Goal: Check status: Check status

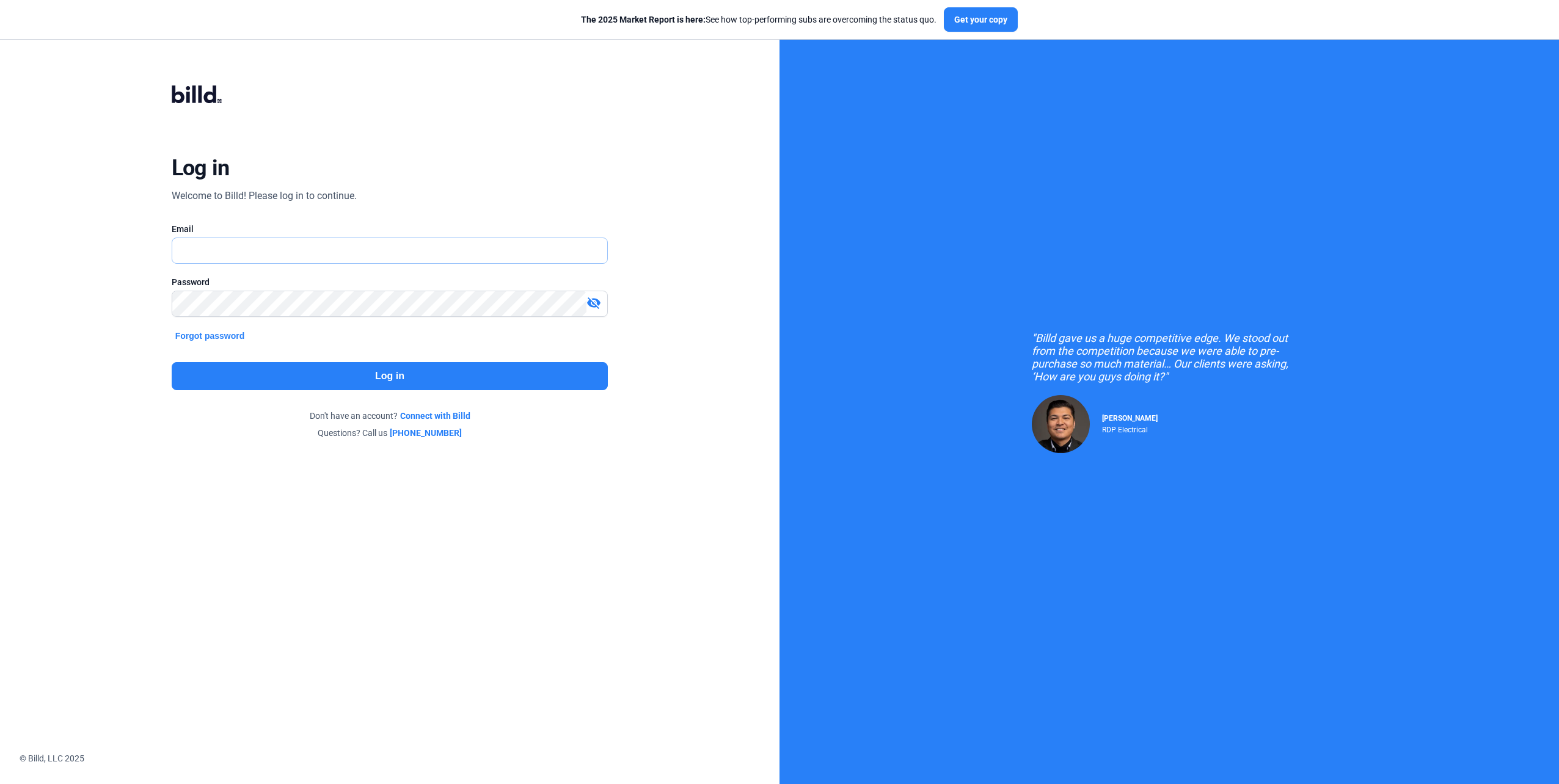
type input "[PERSON_NAME][EMAIL_ADDRESS][DOMAIN_NAME]"
click at [367, 379] on button "Log in" at bounding box center [390, 376] width 436 height 28
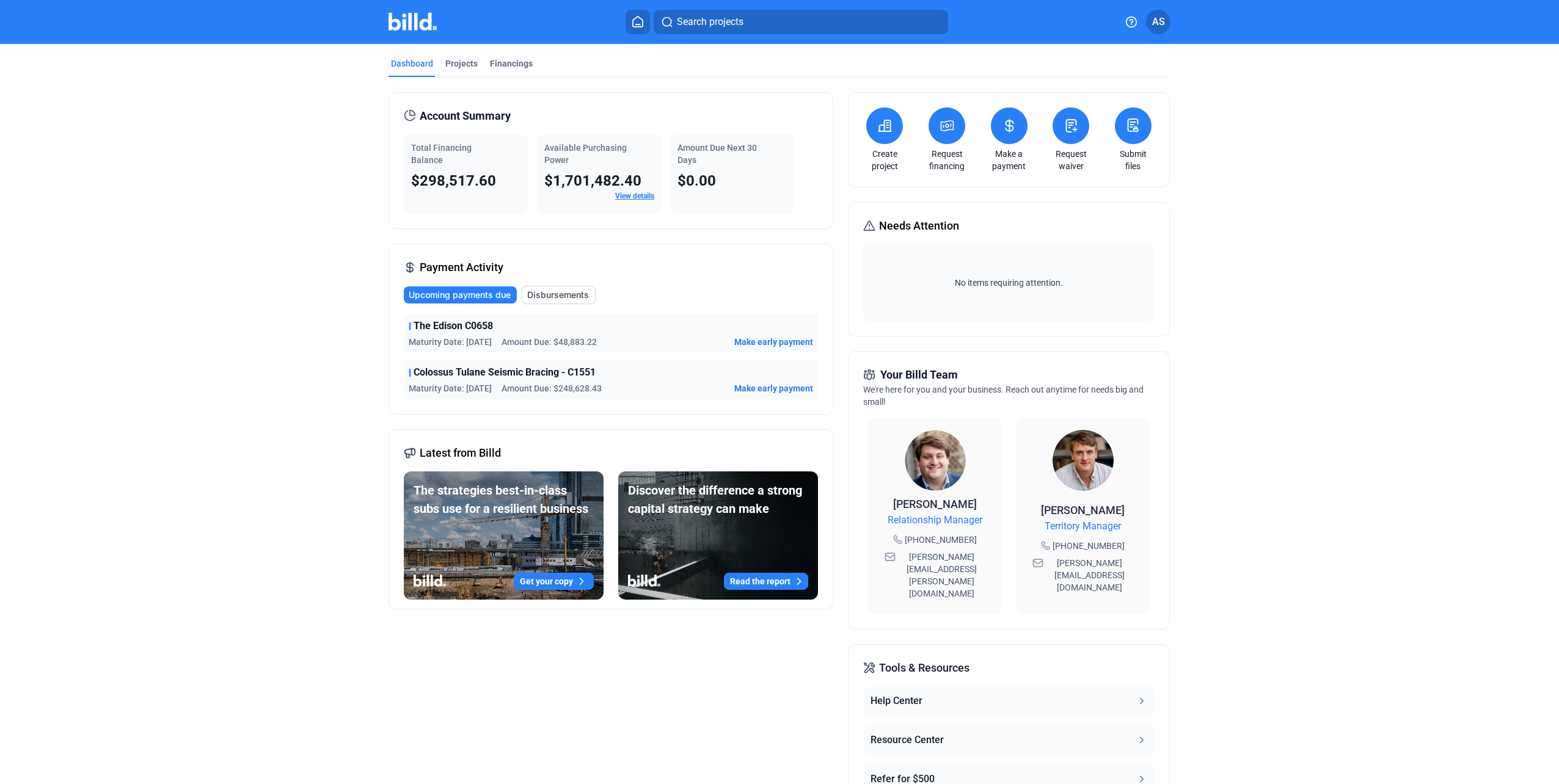
click at [534, 295] on span "Disbursements" at bounding box center [558, 295] width 62 height 13
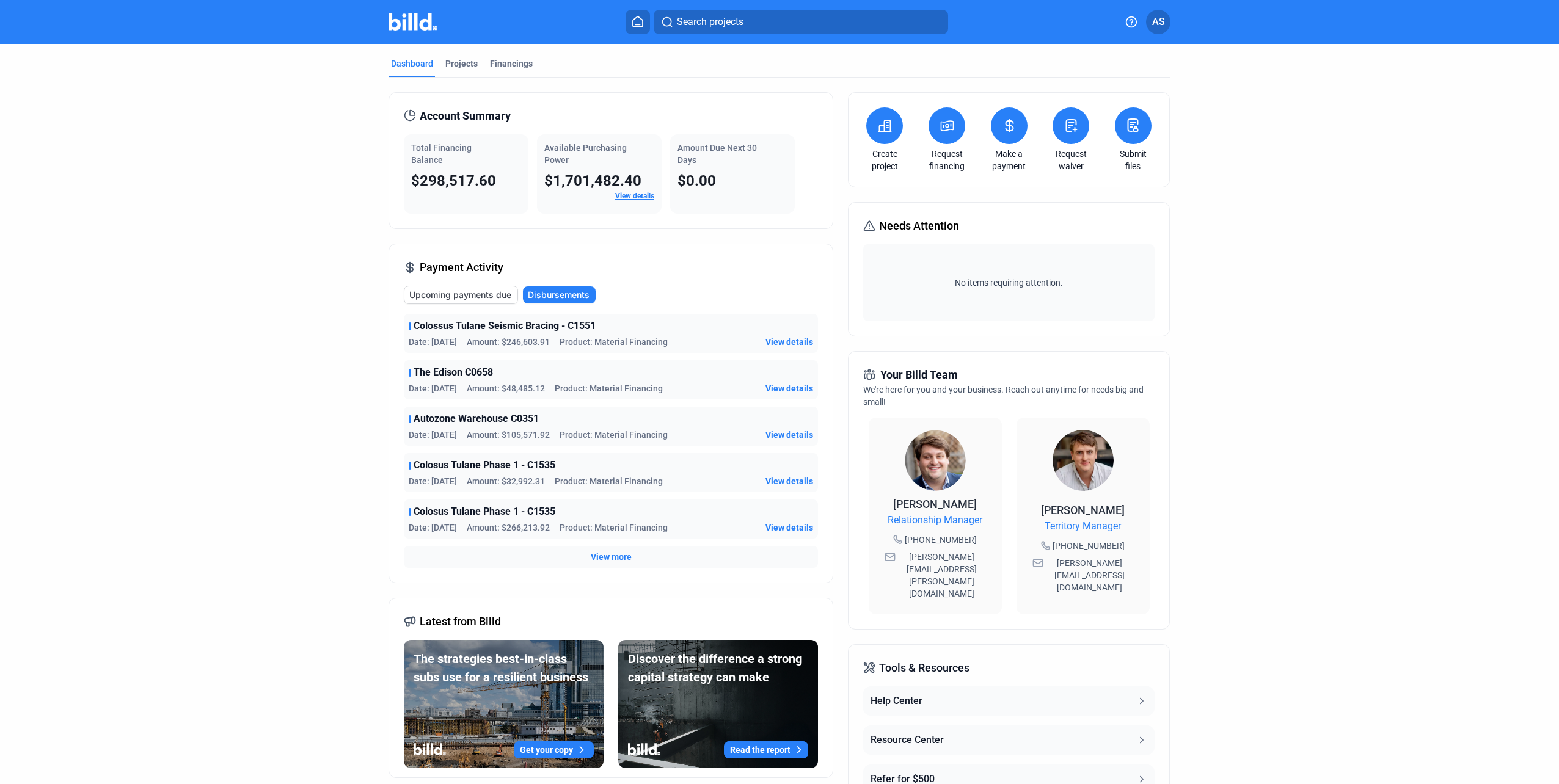
click at [770, 340] on span "View details" at bounding box center [789, 342] width 48 height 13
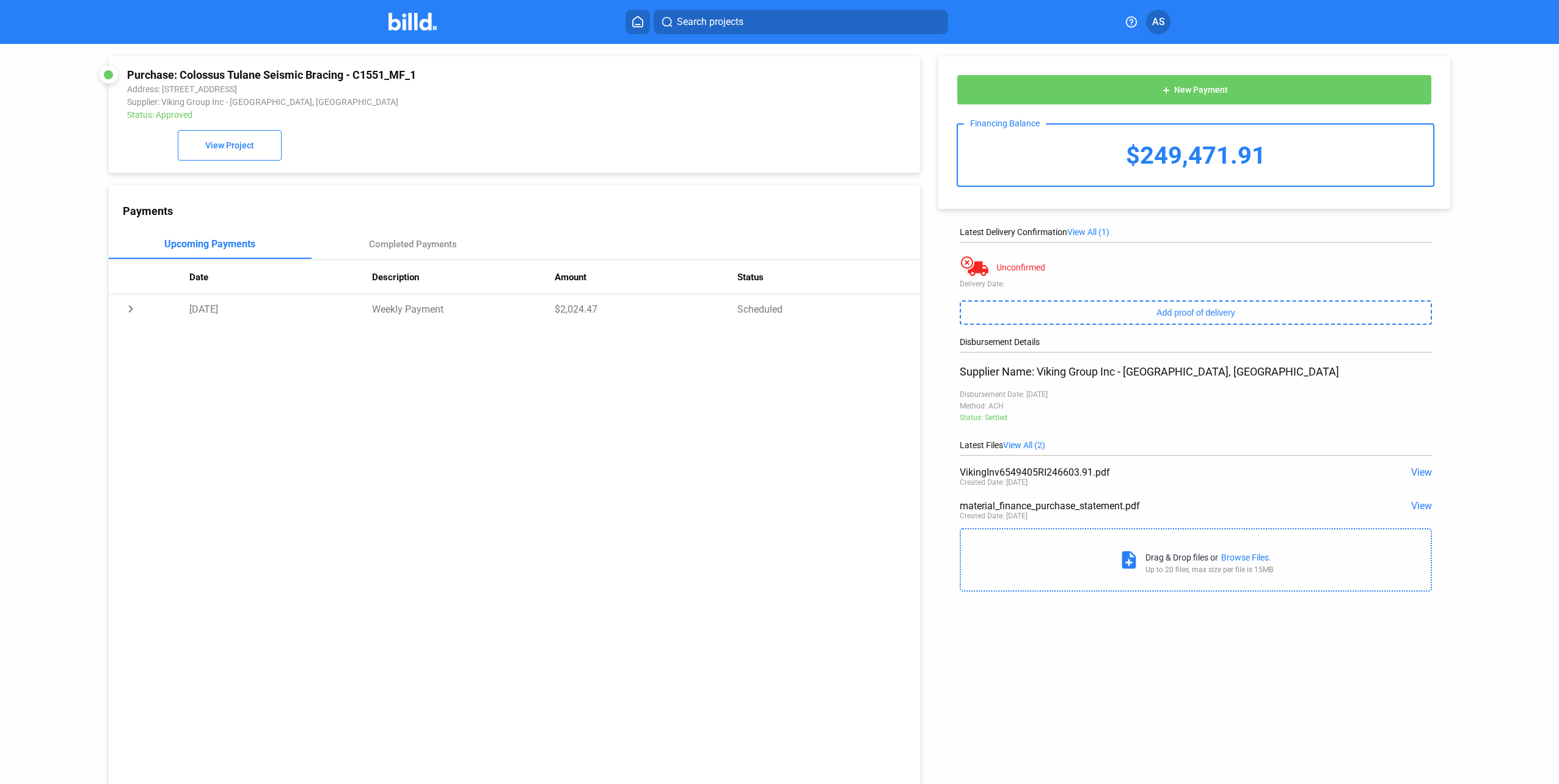
click at [413, 17] on img at bounding box center [413, 21] width 49 height 18
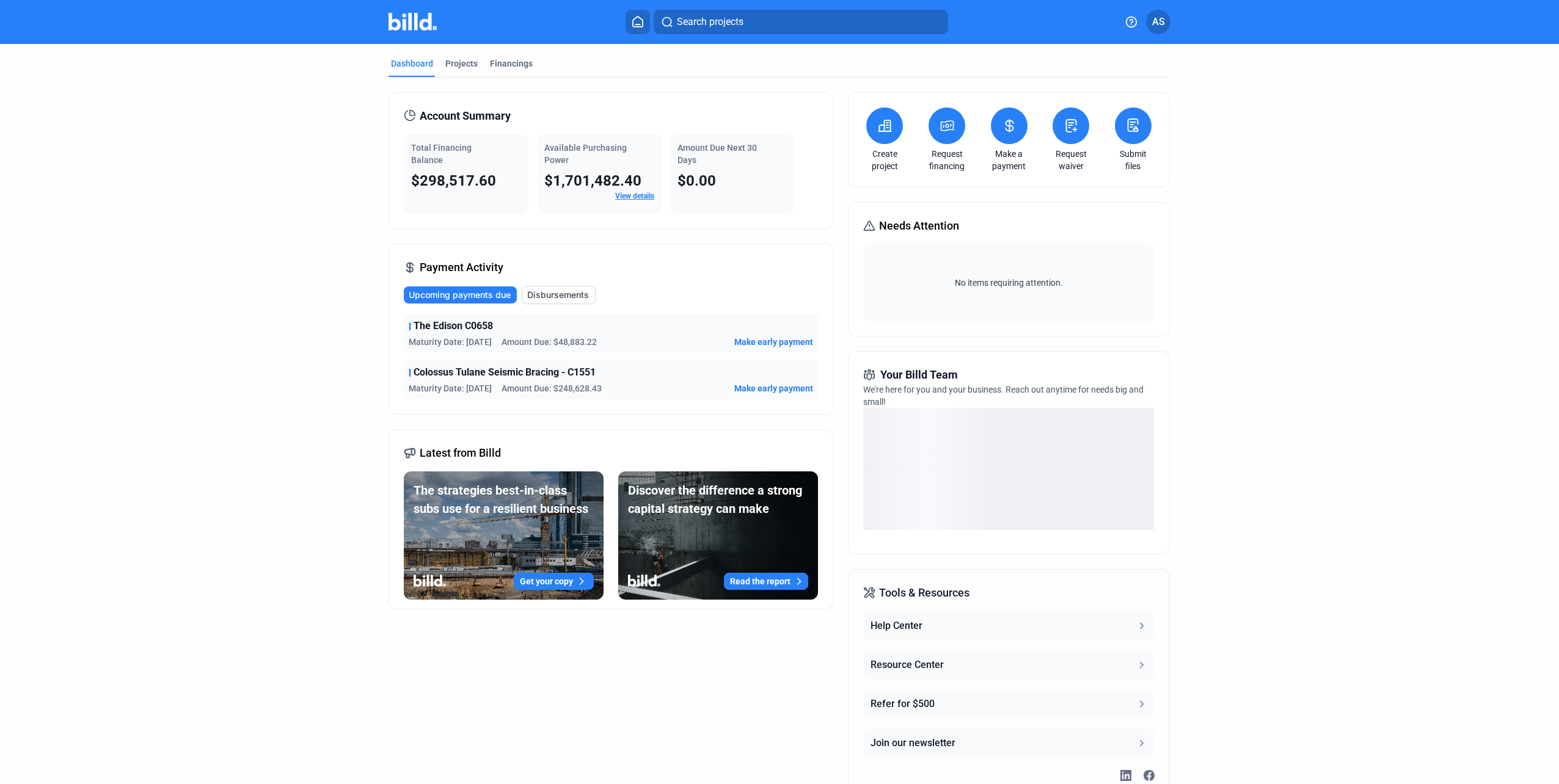
click at [1166, 26] on button "AS" at bounding box center [1158, 22] width 24 height 24
click at [1166, 26] on div at bounding box center [779, 392] width 1559 height 784
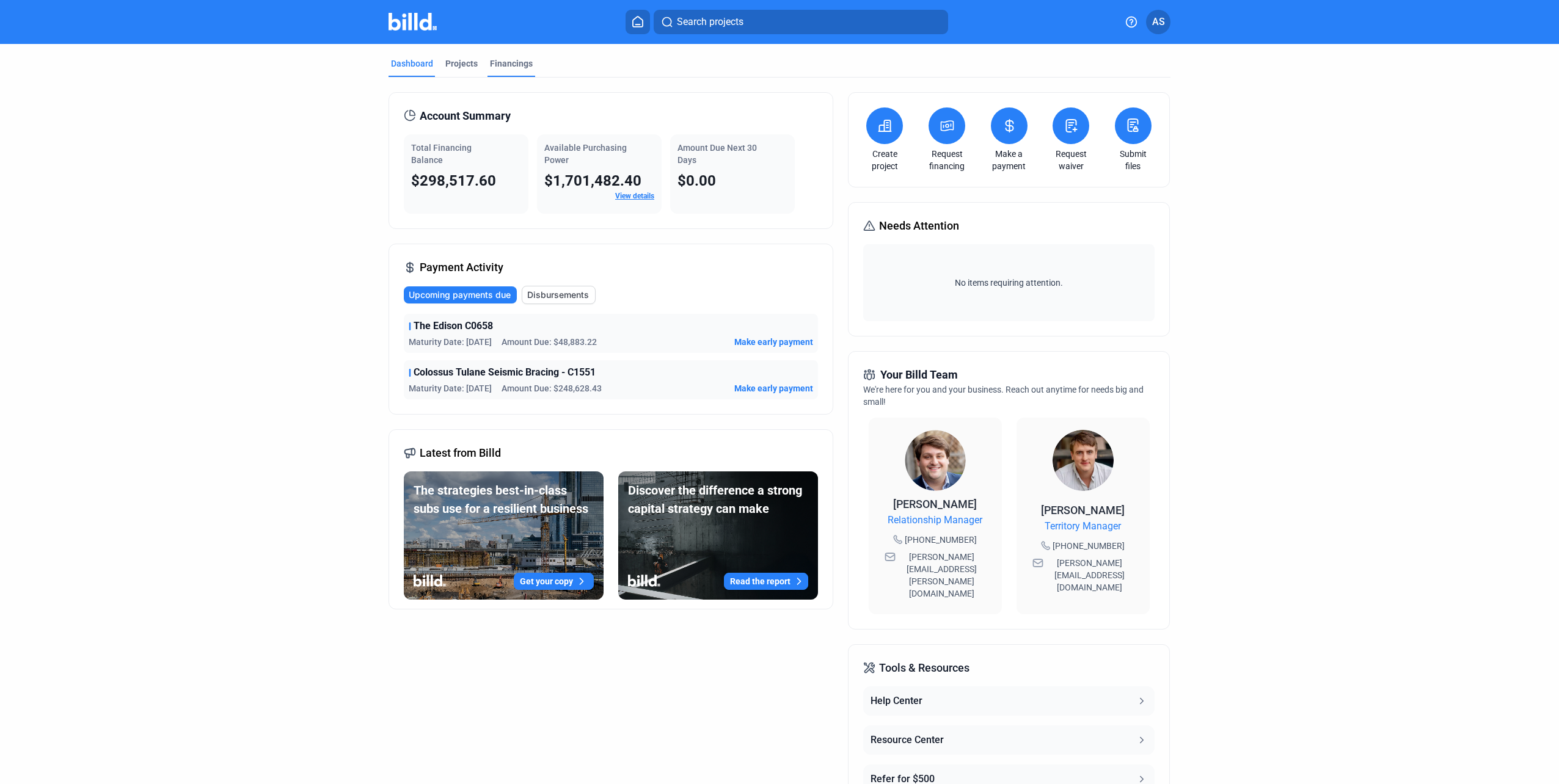
click at [491, 62] on div "Financings" at bounding box center [511, 64] width 43 height 13
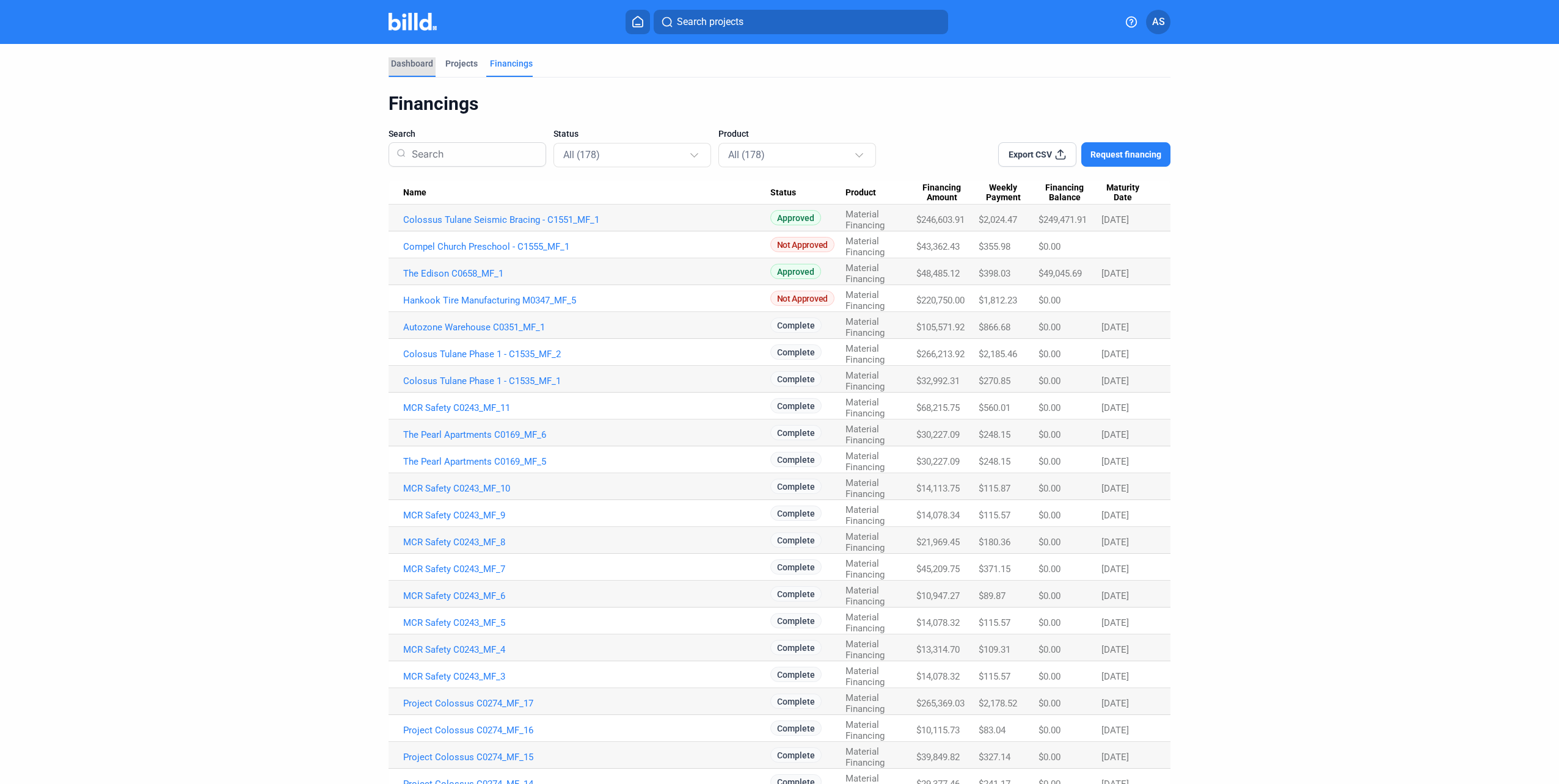
click at [416, 63] on div "Dashboard" at bounding box center [412, 64] width 42 height 13
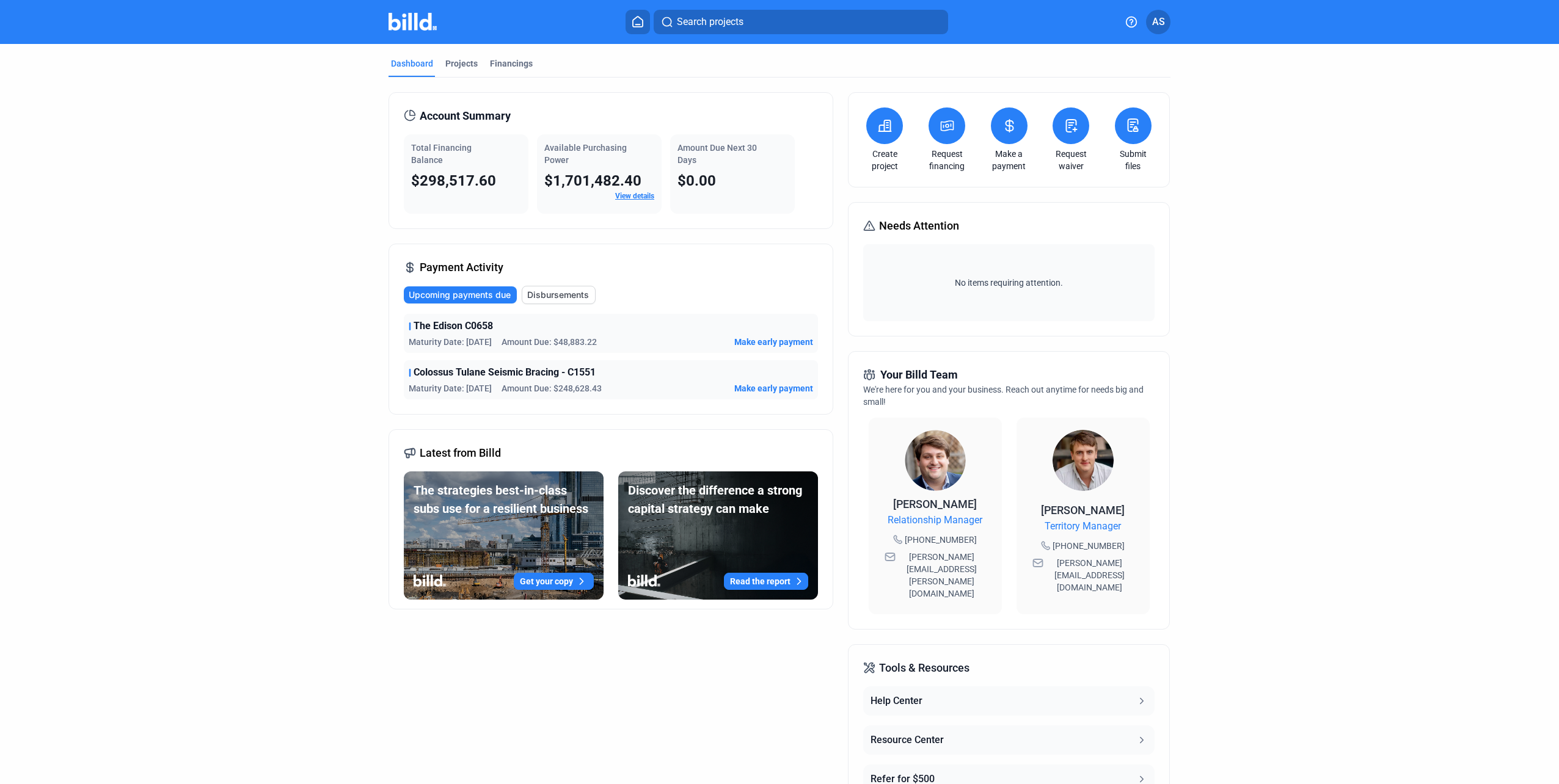
click at [1008, 156] on link "Make a payment" at bounding box center [1009, 159] width 43 height 24
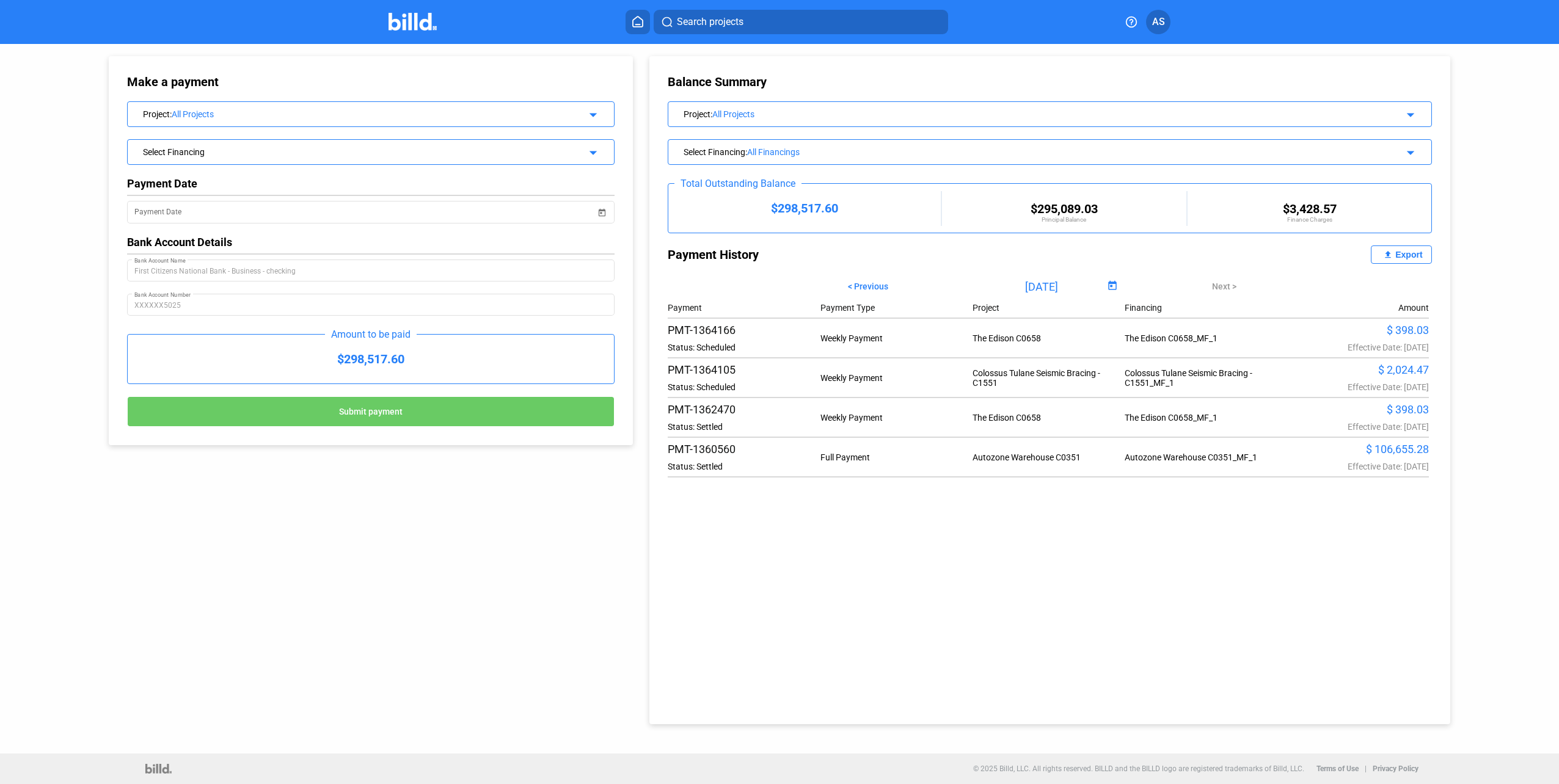
click at [1389, 456] on div "$ 106,655.28" at bounding box center [1353, 449] width 152 height 13
click at [400, 28] on img at bounding box center [413, 21] width 49 height 18
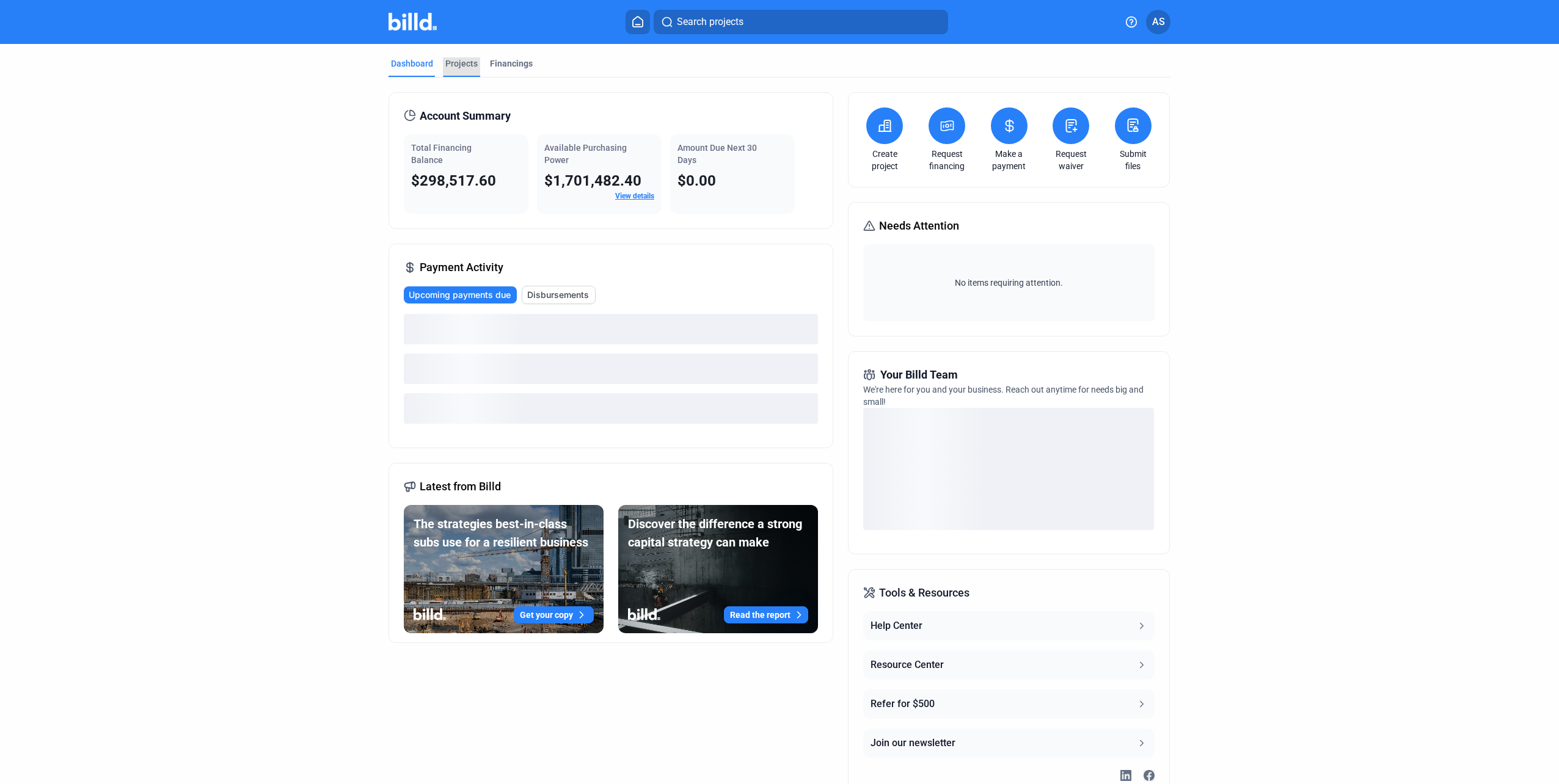
click at [453, 64] on div "Projects" at bounding box center [462, 64] width 33 height 13
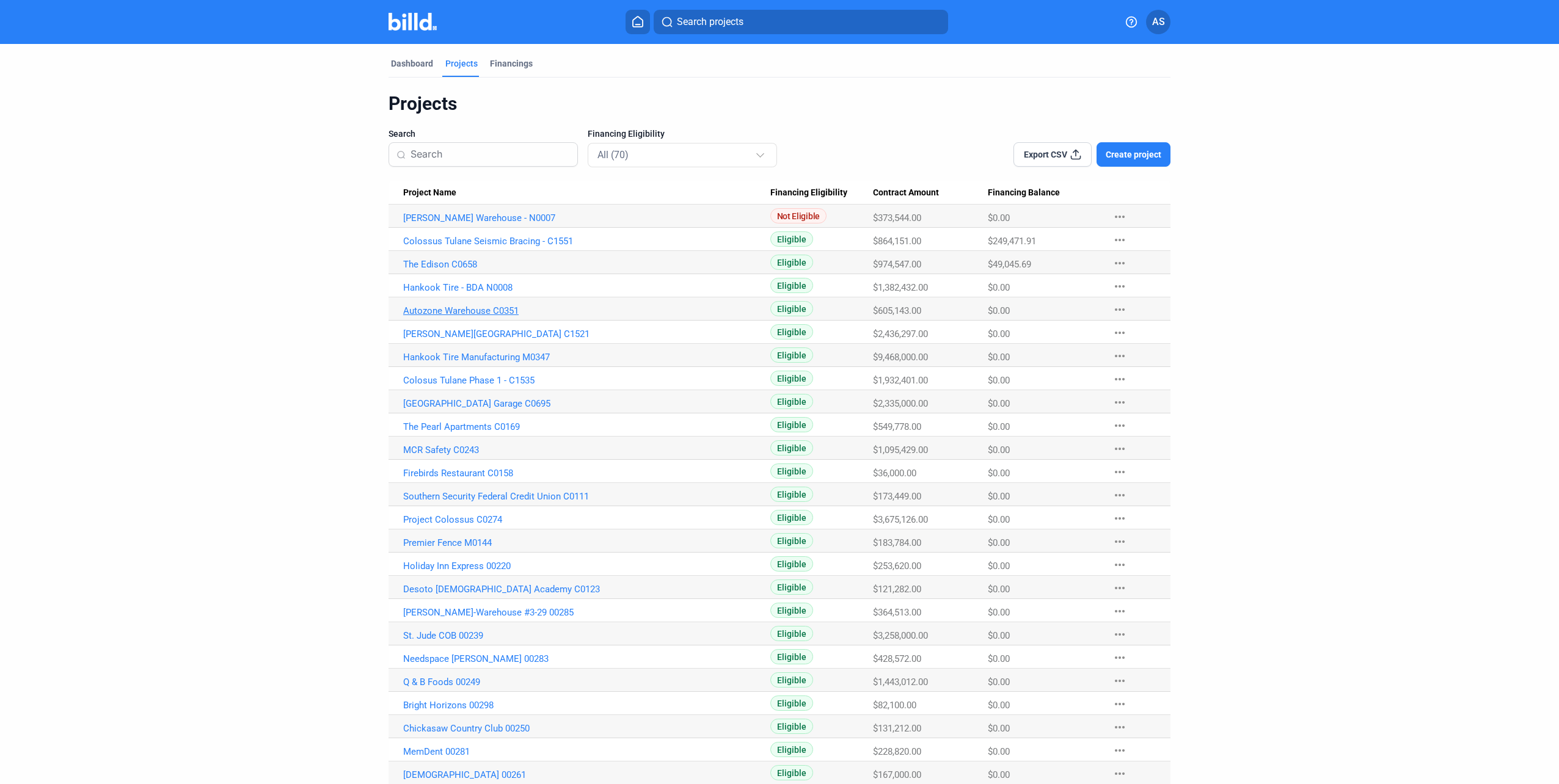
click at [470, 312] on link "Autozone Warehouse C0351" at bounding box center [586, 311] width 367 height 11
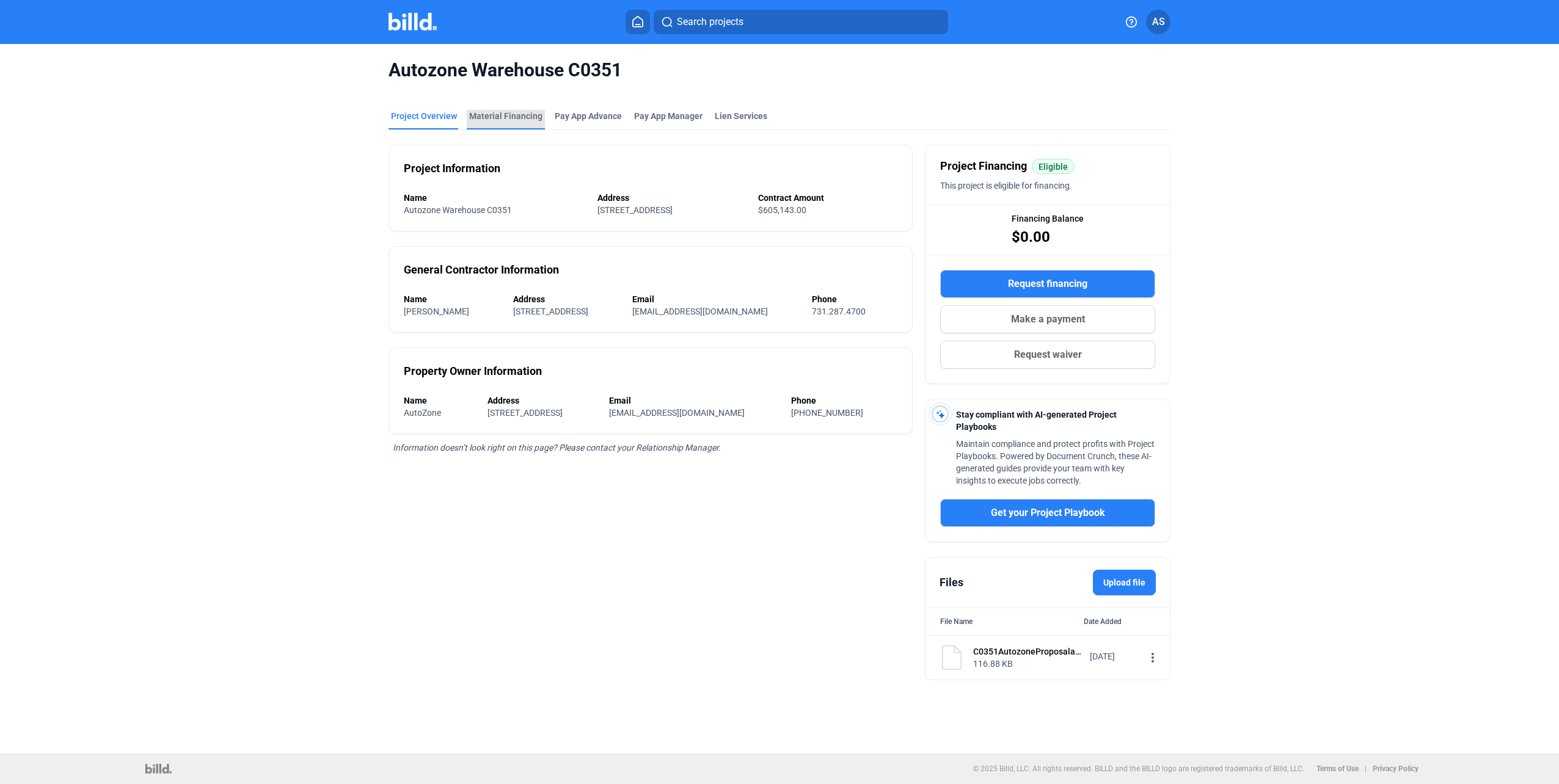
click at [539, 121] on div "Material Financing" at bounding box center [506, 116] width 74 height 13
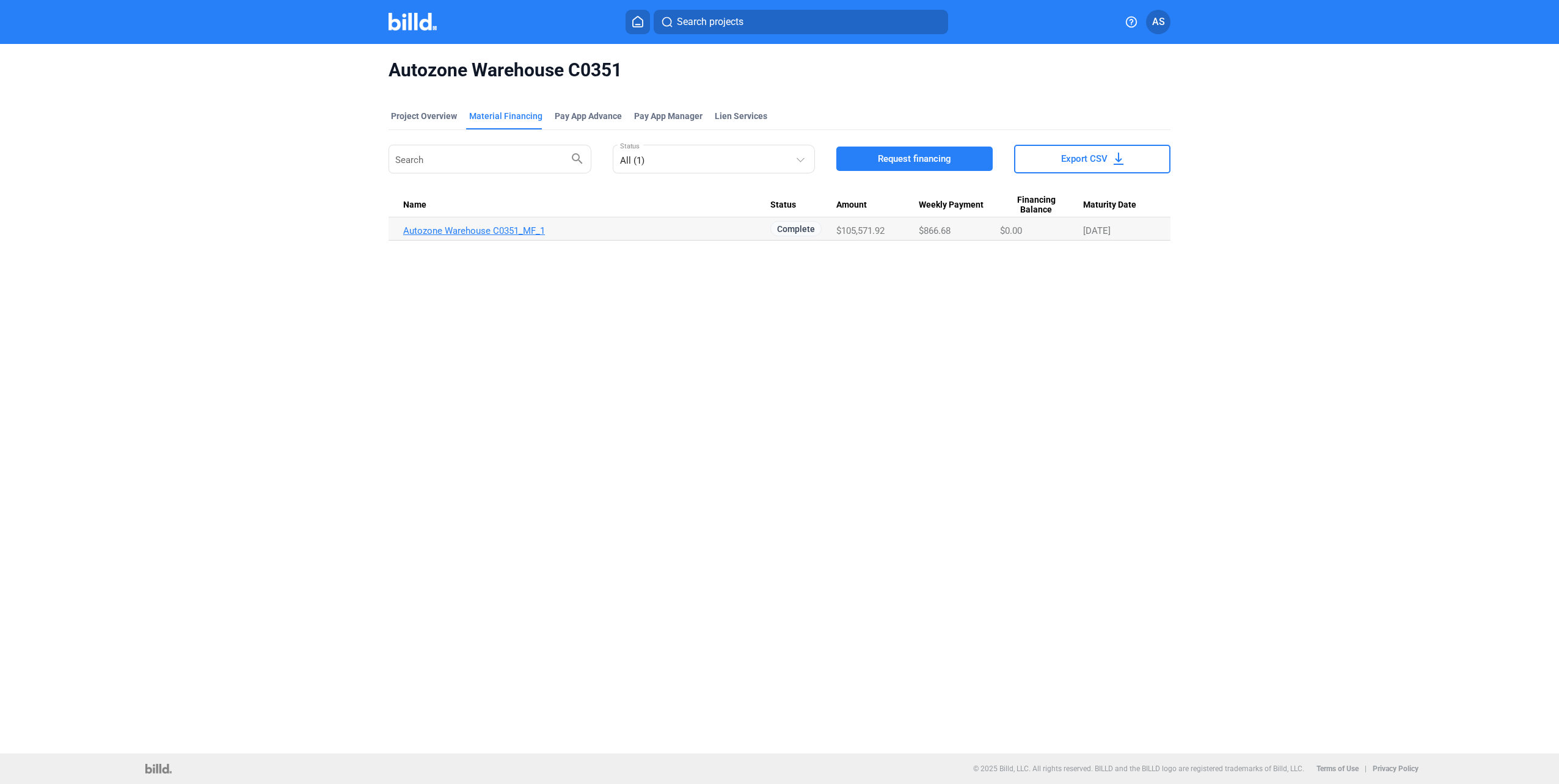
click at [507, 228] on link "Autozone Warehouse C0351_MF_1" at bounding box center [586, 230] width 367 height 11
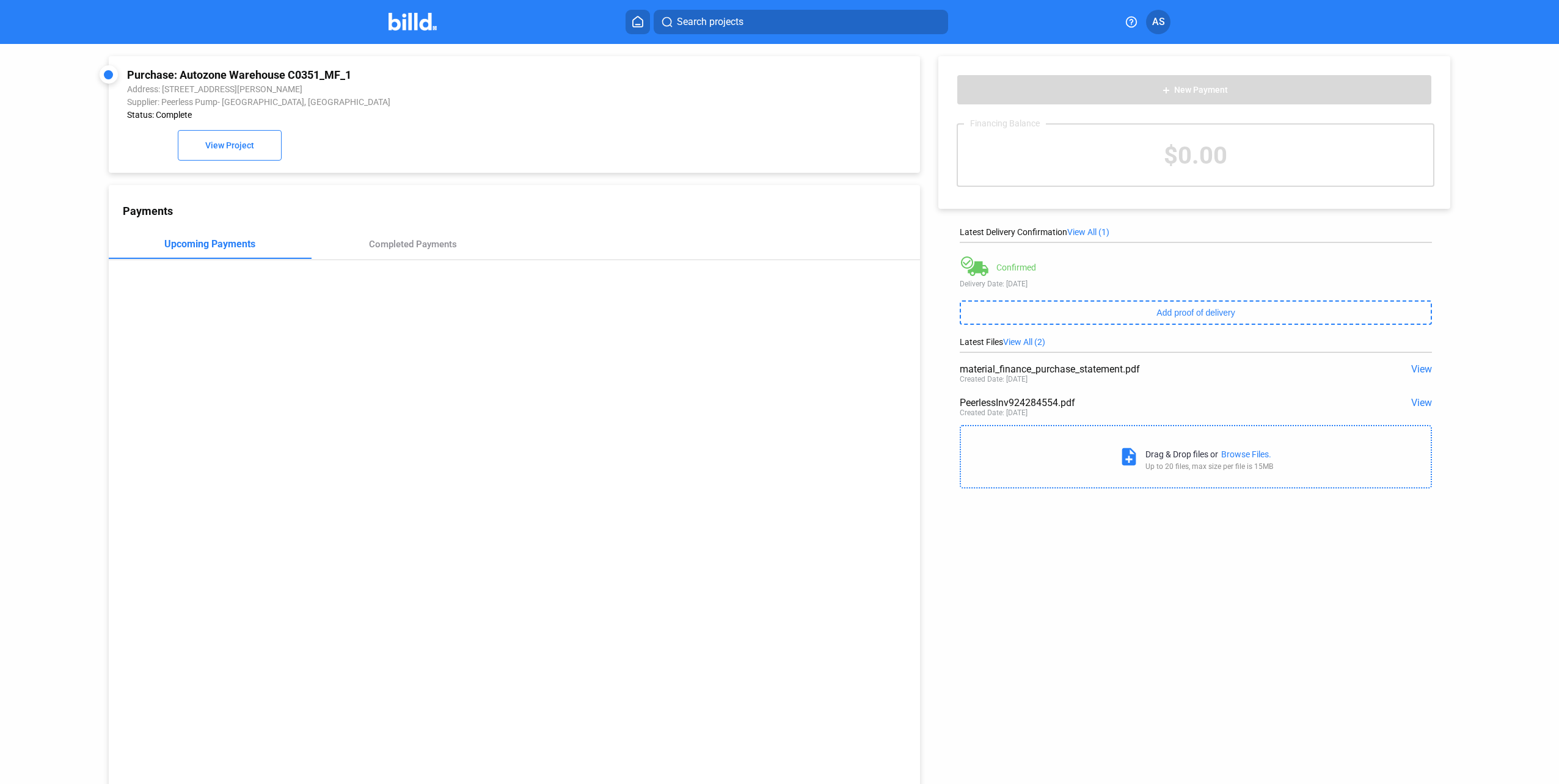
click at [1412, 408] on span "View" at bounding box center [1422, 403] width 21 height 12
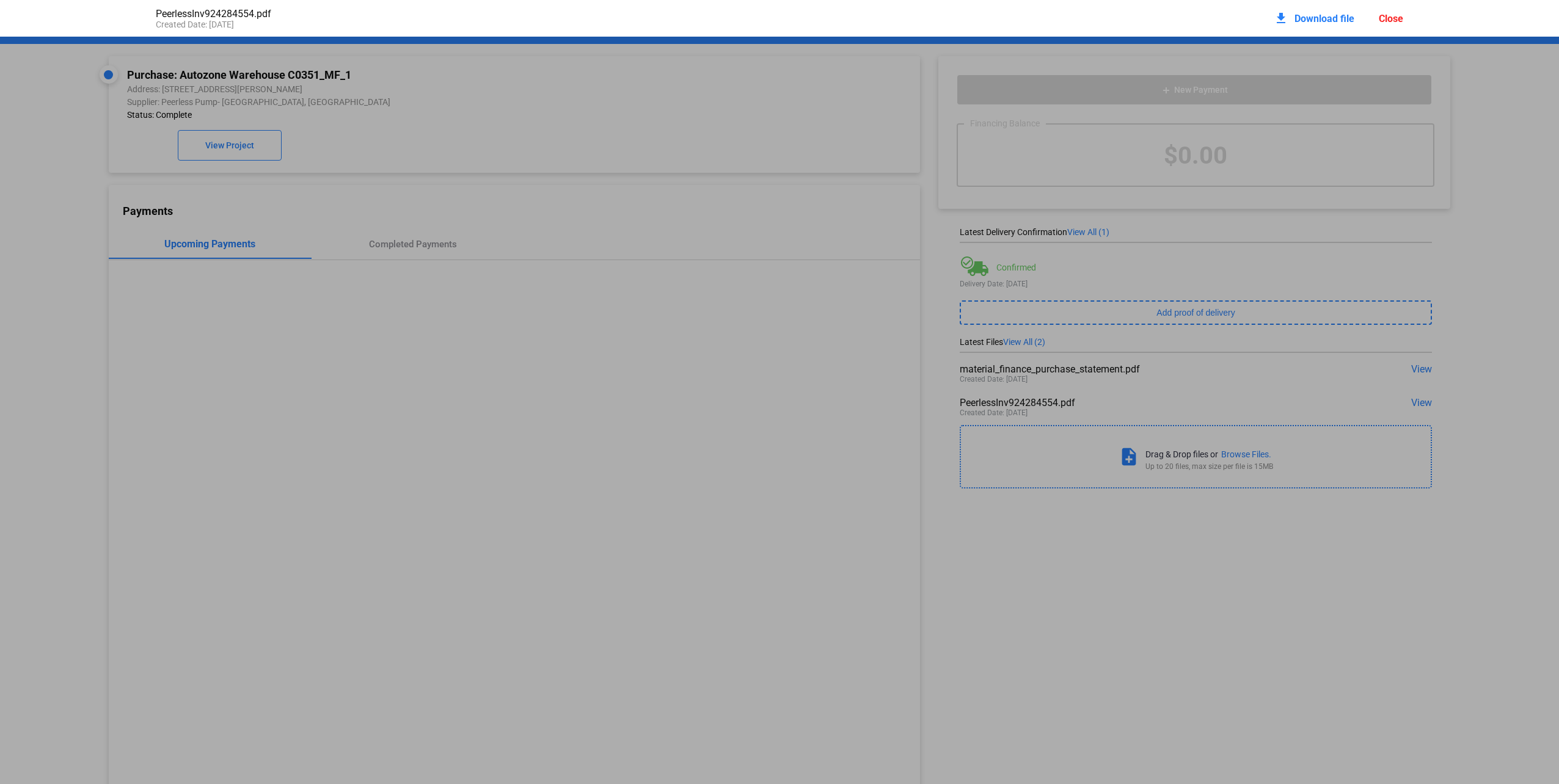
scroll to position [6, 0]
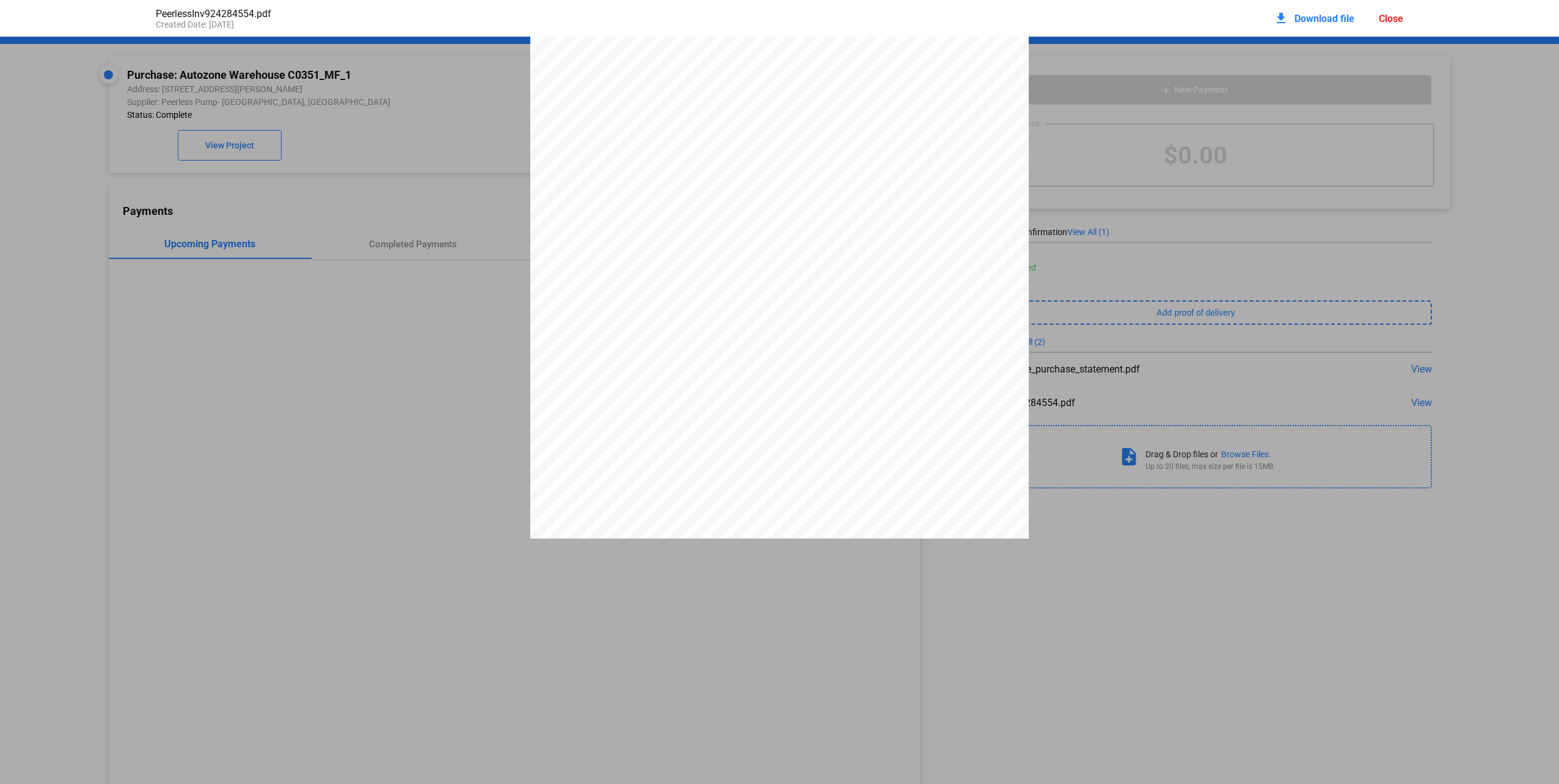
drag, startPoint x: 815, startPoint y: 25, endPoint x: 1120, endPoint y: 25, distance: 305.0
click at [1120, 25] on div "PeerlessInv924284554.pdf Created Date: [DATE] download Download file Close" at bounding box center [779, 18] width 1272 height 37
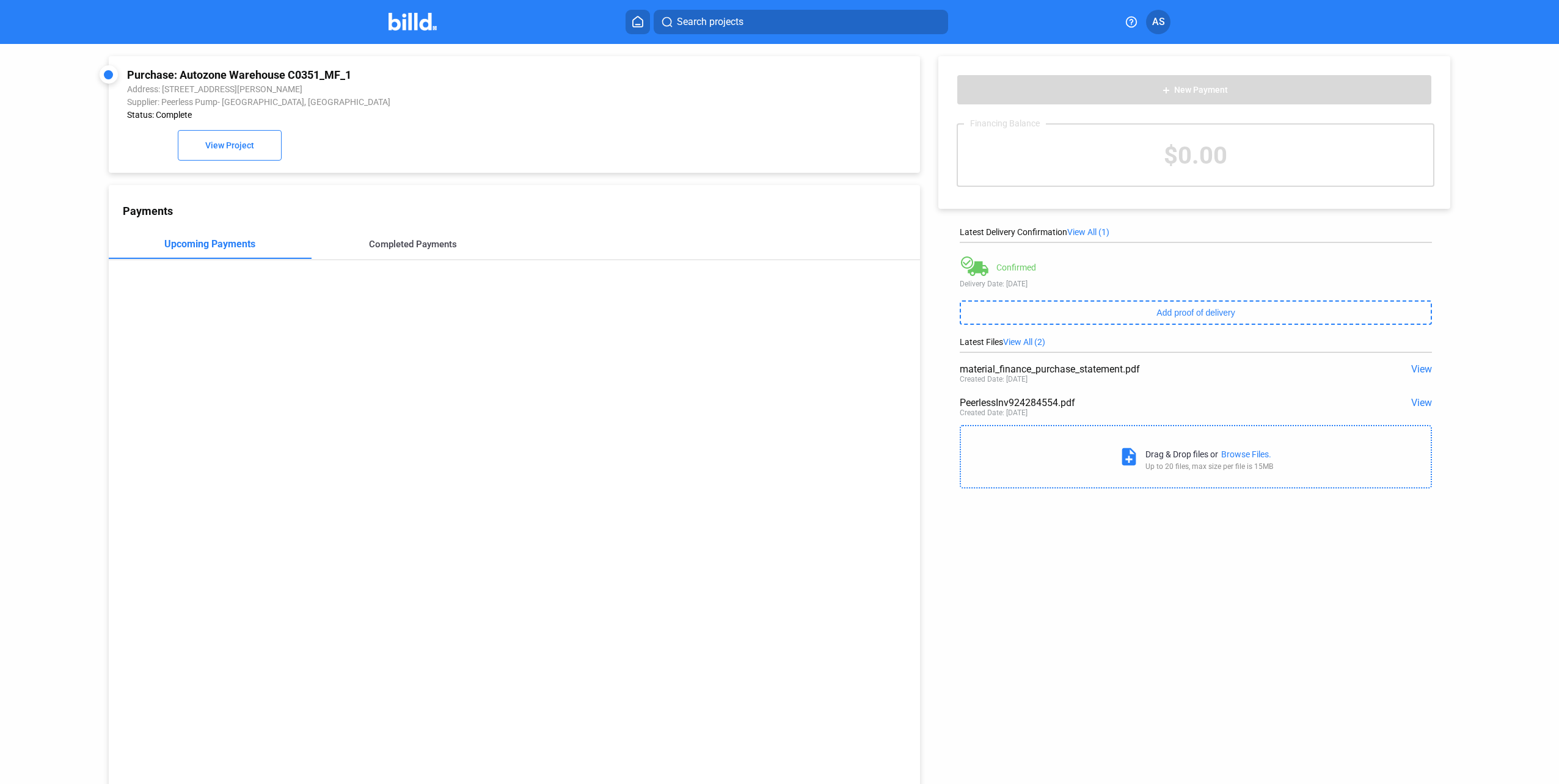
click at [412, 250] on div "Completed Payments" at bounding box center [412, 244] width 88 height 11
